Goal: Navigation & Orientation: Find specific page/section

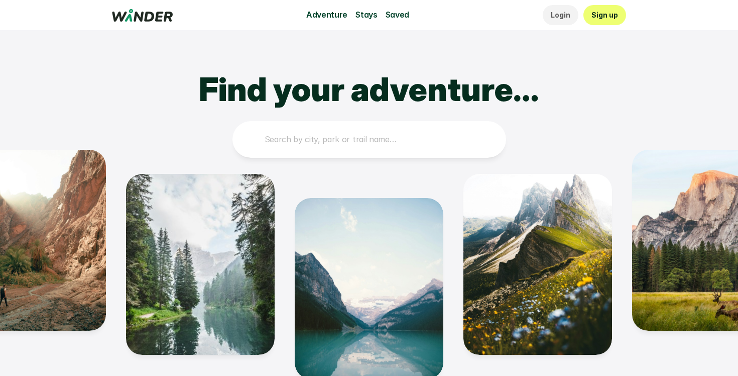
click at [321, 19] on p "Adventure" at bounding box center [326, 15] width 41 height 13
click at [327, 6] on div "Adventure Stays Saved Login Sign up" at bounding box center [369, 15] width 514 height 20
click at [325, 22] on div "Adventure Stays Saved Login Sign up" at bounding box center [369, 15] width 514 height 20
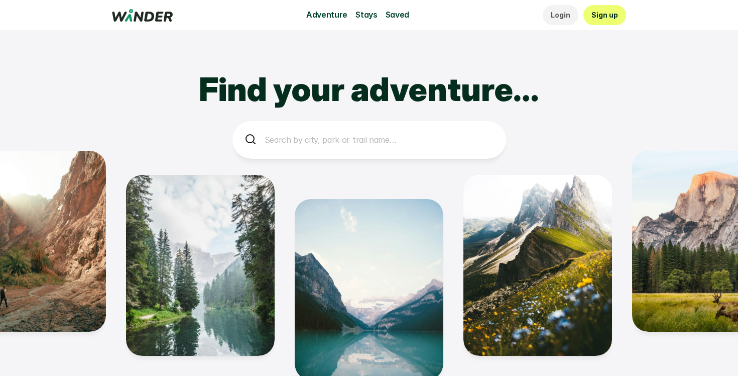
click at [362, 21] on p "Stays" at bounding box center [367, 15] width 22 height 13
click at [368, 16] on p "Stays" at bounding box center [367, 15] width 22 height 13
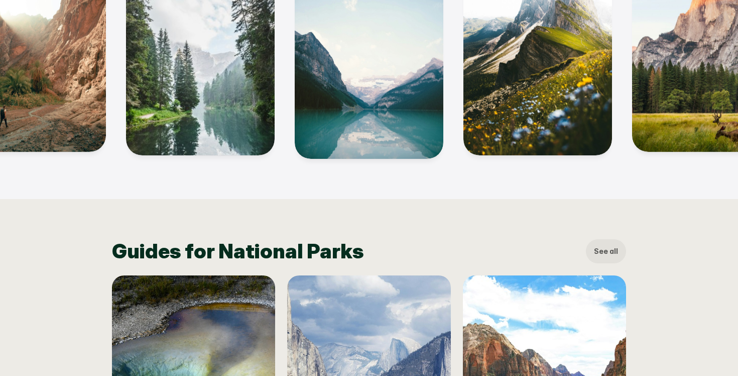
scroll to position [336, 0]
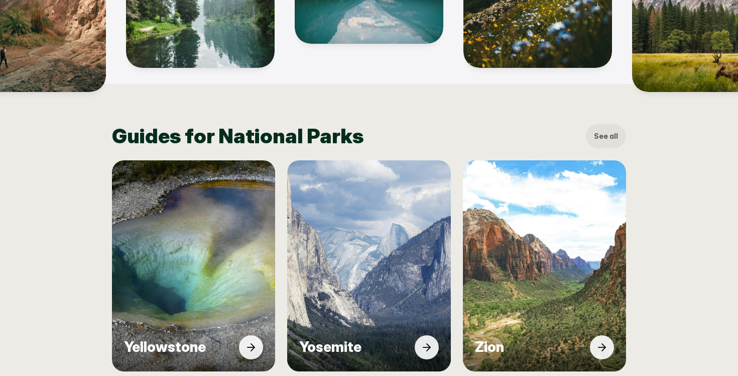
click at [232, 200] on img at bounding box center [194, 266] width 180 height 232
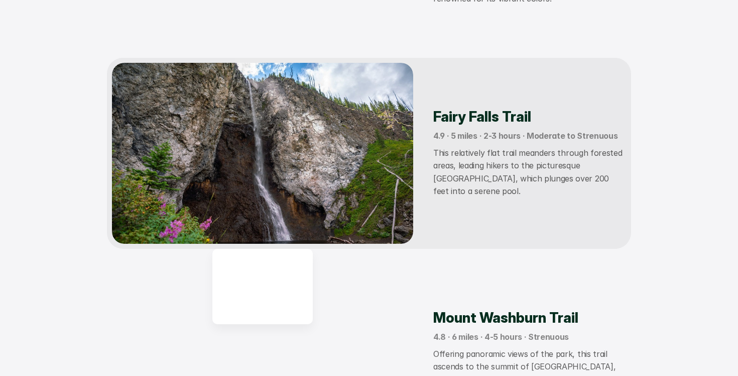
scroll to position [734, 0]
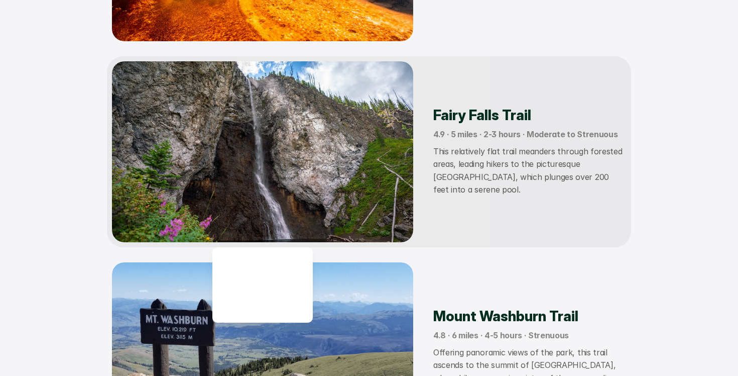
click at [360, 188] on img at bounding box center [262, 151] width 301 height 181
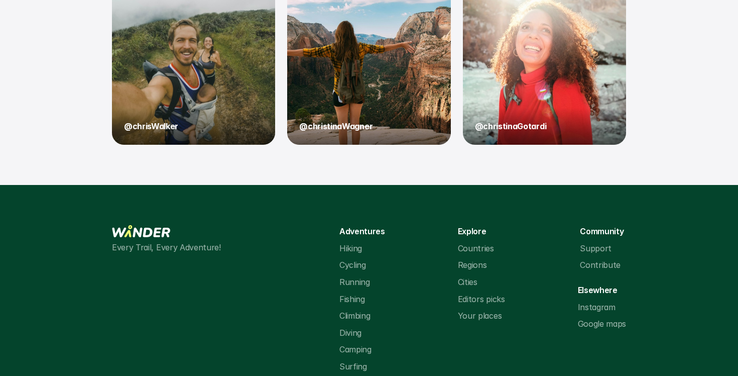
scroll to position [2129, 0]
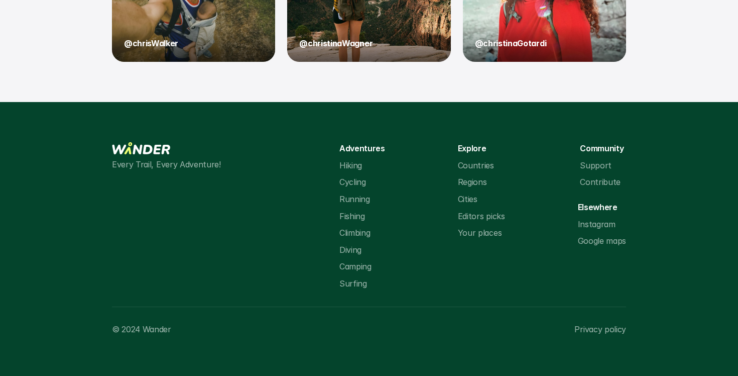
click at [352, 164] on p "Hiking" at bounding box center [350, 165] width 23 height 13
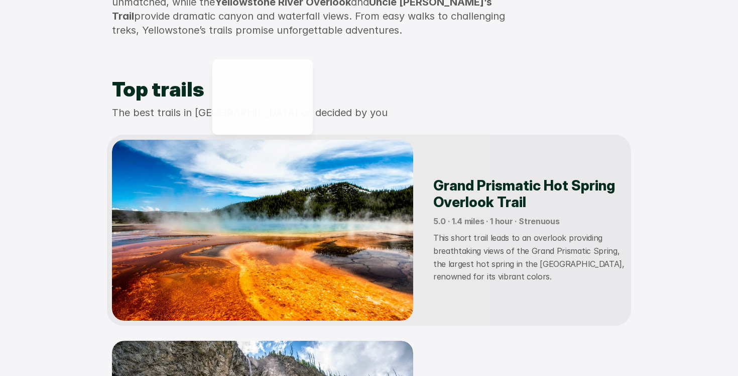
scroll to position [0, 0]
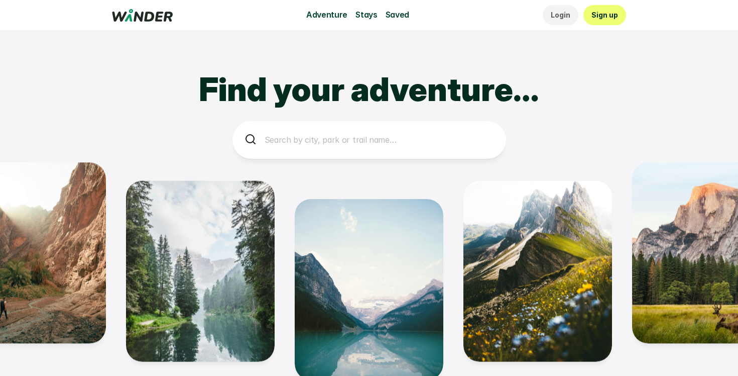
scroll to position [336, 0]
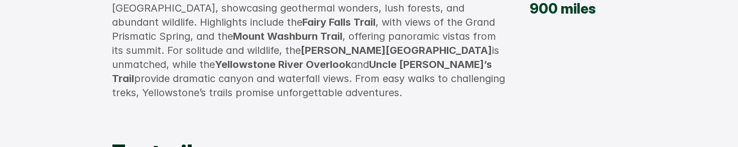
scroll to position [394, 0]
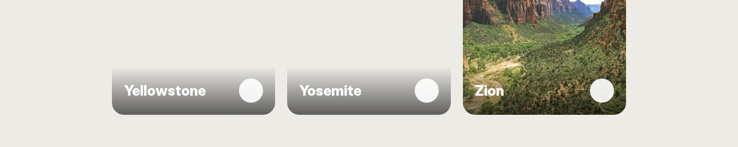
scroll to position [592, 0]
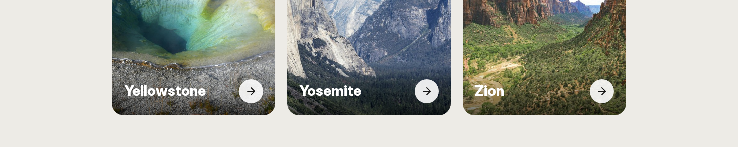
click at [345, 72] on div "Yosemite" at bounding box center [368, 91] width 163 height 48
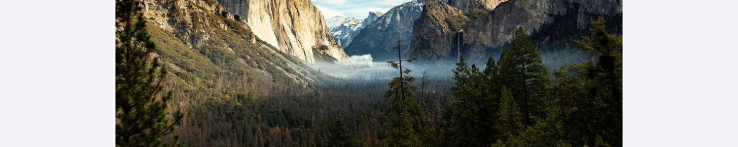
scroll to position [209, 0]
